Goal: Complete application form

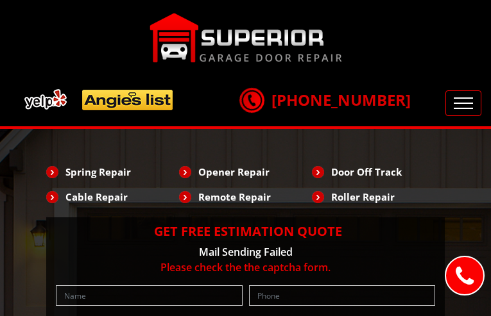
type input "ztmYHgea"
type input "9919285675"
type input "[EMAIL_ADDRESS][DOMAIN_NAME]"
type input "nrdKLmXiNiIUt"
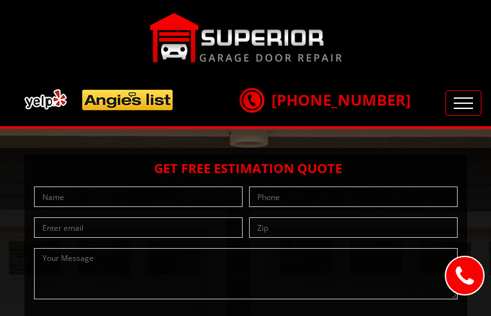
type input "jHDBdaCeMGshB"
type input "6076277882"
type input "[EMAIL_ADDRESS][DOMAIN_NAME]"
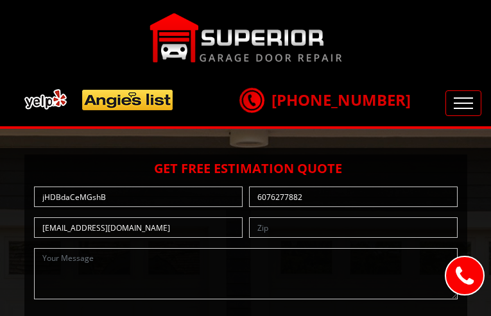
type input "XBqHflpm"
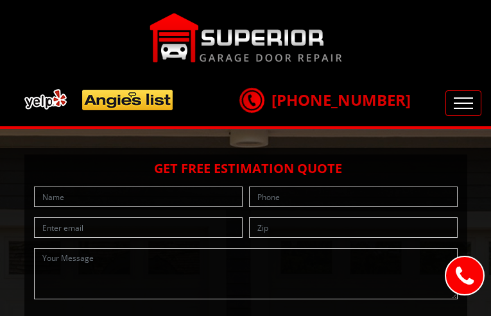
type input "YcJwVZBGBnRPTyL"
type input "5480084118"
type input "[EMAIL_ADDRESS][DOMAIN_NAME]"
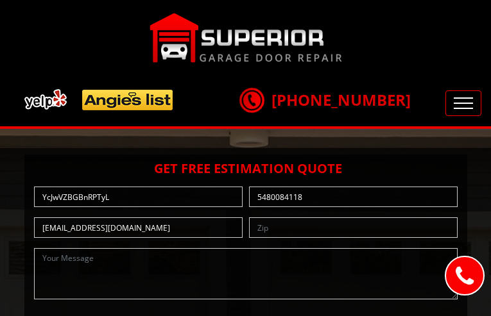
type input "aXPggTBjuxZj"
